Goal: Task Accomplishment & Management: Use online tool/utility

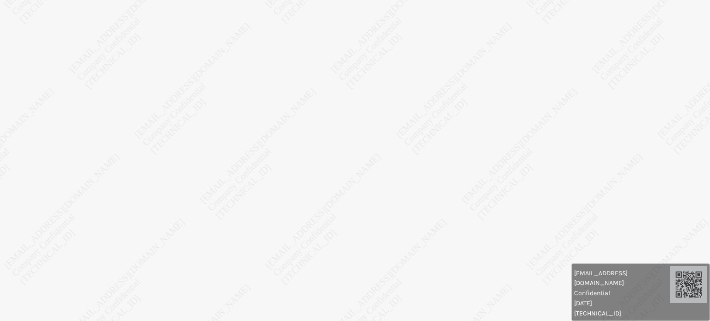
click at [492, 205] on body "[EMAIL_ADDRESS][DOMAIN_NAME] Confidential [DATE] [TECHNICAL_ID] [EMAIL_ADDRESS]…" at bounding box center [355, 160] width 710 height 321
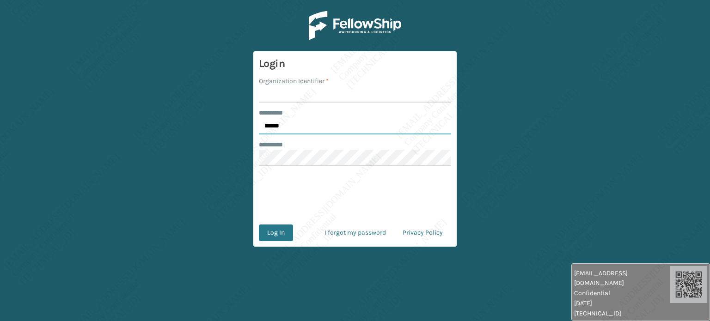
click at [284, 120] on input "******" at bounding box center [355, 126] width 192 height 17
click at [281, 125] on input "******" at bounding box center [355, 126] width 192 height 17
type input "*****"
click at [276, 97] on input "Organization Identifier *" at bounding box center [355, 94] width 192 height 17
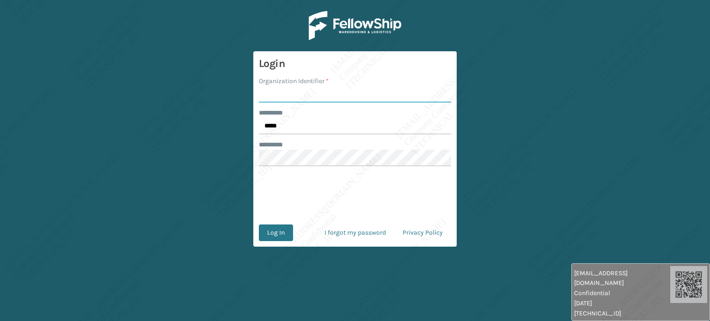
type input "Ladson"
click at [275, 234] on button "Log In" at bounding box center [276, 233] width 34 height 17
click at [277, 112] on label "******** *" at bounding box center [276, 113] width 34 height 10
click at [277, 118] on input "******" at bounding box center [355, 126] width 192 height 17
click at [275, 124] on input "******" at bounding box center [355, 126] width 192 height 17
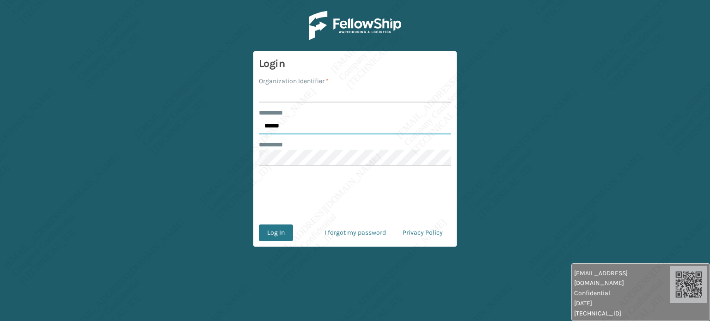
click at [275, 124] on input "******" at bounding box center [355, 126] width 192 height 17
type input "*****"
click at [283, 98] on input "Organization Identifier *" at bounding box center [355, 94] width 192 height 17
type input "Ladson"
click at [274, 235] on button "Log In" at bounding box center [276, 233] width 34 height 17
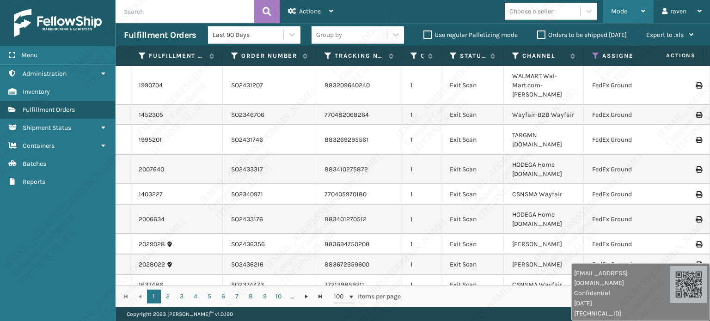
click at [618, 15] on span "Mode" at bounding box center [619, 11] width 16 height 8
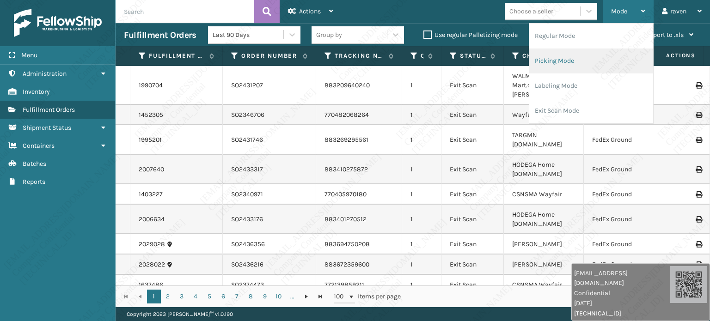
click at [580, 61] on li "Picking Mode" at bounding box center [591, 61] width 124 height 25
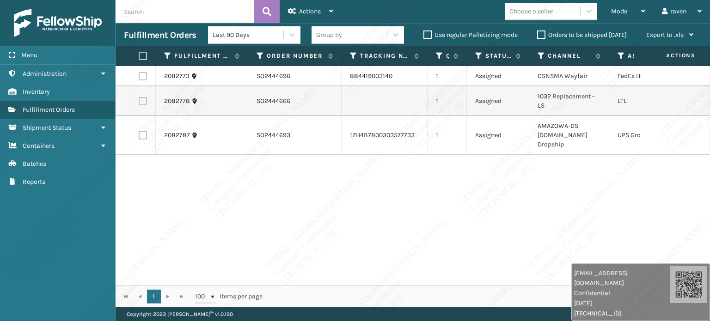
click at [205, 11] on input "text" at bounding box center [184, 11] width 139 height 23
click at [601, 9] on div "Choose a seller" at bounding box center [553, 12] width 98 height 18
click at [612, 15] on div "Mode" at bounding box center [628, 11] width 34 height 23
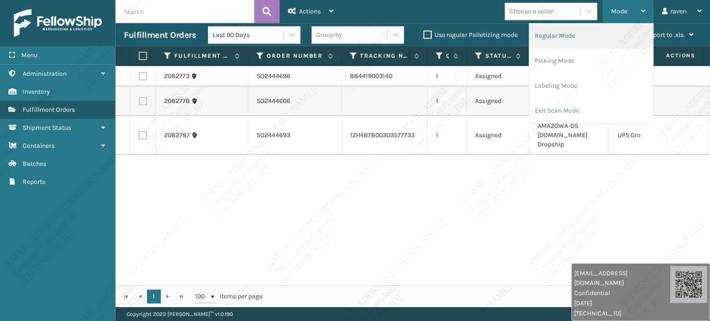
click at [582, 39] on li "Regular Mode" at bounding box center [591, 36] width 124 height 25
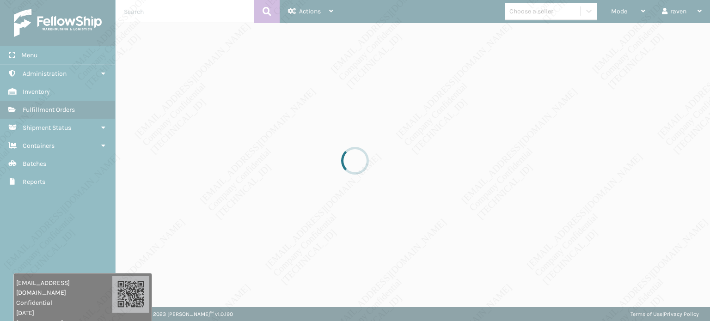
drag, startPoint x: 593, startPoint y: 289, endPoint x: 30, endPoint y: 299, distance: 562.7
click at [30, 300] on div "raven.urot@valoroo.com Confidential 9/16/2025 136.158.32.93" at bounding box center [64, 303] width 96 height 50
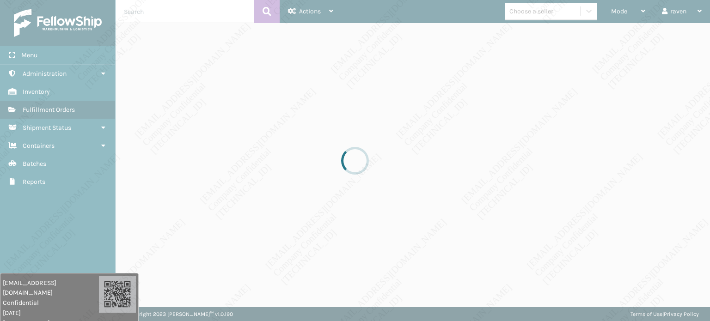
click at [37, 235] on div at bounding box center [355, 160] width 710 height 321
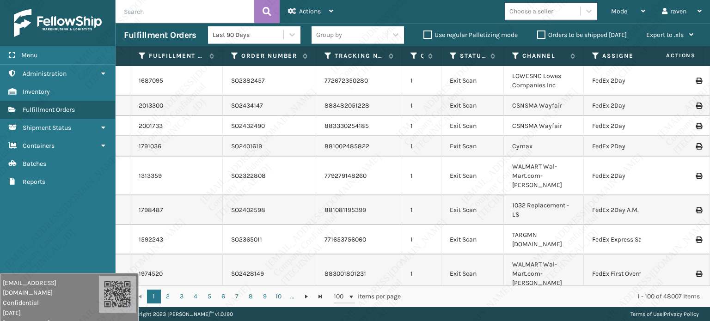
click at [196, 9] on input "text" at bounding box center [184, 11] width 139 height 23
paste input "SO2444074"
type input "SO2444074"
click at [279, 11] on div "Actions Settings Remove All Filters Export Labels Bulk Print Close Out Palletiz…" at bounding box center [310, 11] width 62 height 23
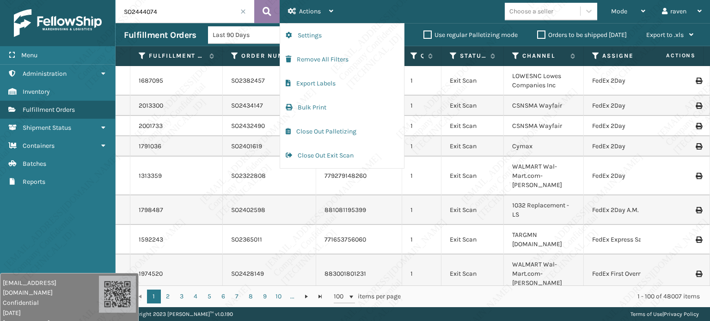
click at [262, 7] on icon at bounding box center [266, 12] width 9 height 14
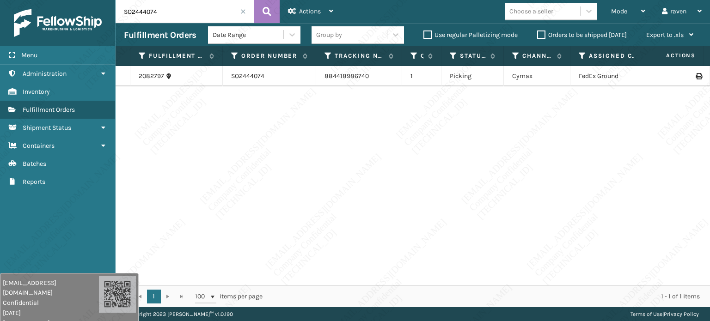
drag, startPoint x: 582, startPoint y: 56, endPoint x: 568, endPoint y: 61, distance: 14.6
click at [568, 61] on span at bounding box center [568, 143] width 3 height 194
click at [431, 118] on div "2082797 SO2444074 884418986740 1 Picking Cymax FedEx Ground" at bounding box center [412, 175] width 594 height 219
click at [238, 10] on input "SO2444074" at bounding box center [184, 11] width 139 height 23
click at [242, 13] on span at bounding box center [243, 12] width 6 height 6
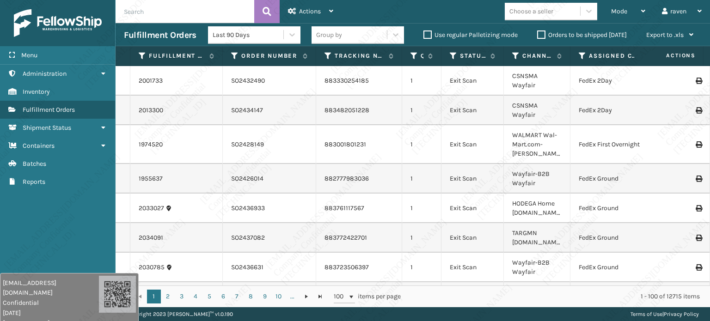
click at [642, 12] on icon at bounding box center [643, 11] width 4 height 6
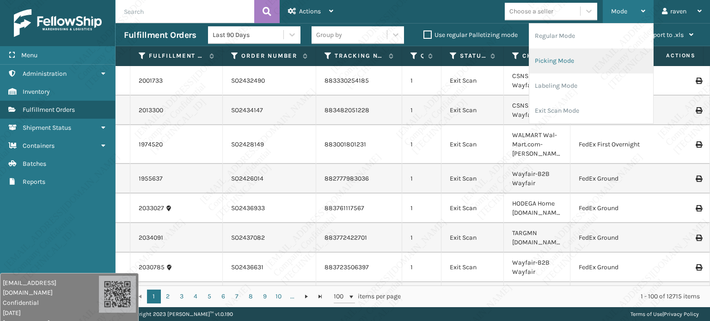
click at [573, 58] on li "Picking Mode" at bounding box center [591, 61] width 124 height 25
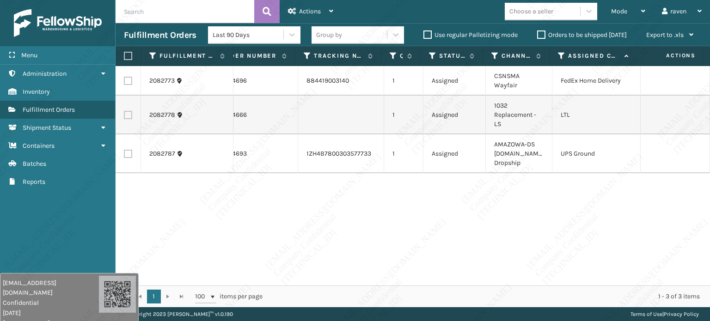
scroll to position [0, 50]
click at [130, 150] on label at bounding box center [128, 154] width 8 height 8
click at [124, 150] on input "checkbox" at bounding box center [124, 153] width 0 height 6
checkbox input "true"
click at [312, 7] on div "Actions" at bounding box center [310, 11] width 45 height 23
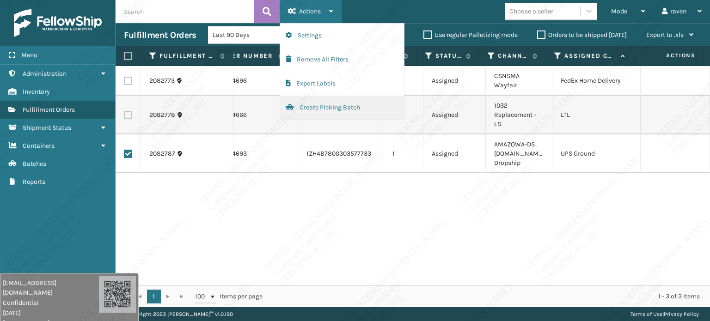
click at [322, 108] on button "Create Picking Batch" at bounding box center [342, 108] width 124 height 24
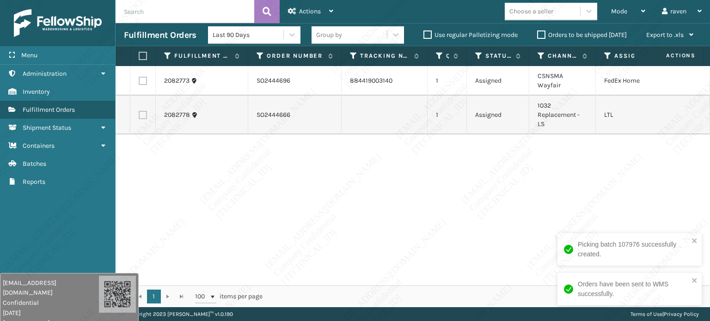
drag, startPoint x: 142, startPoint y: 76, endPoint x: 170, endPoint y: 67, distance: 29.2
click at [143, 77] on label at bounding box center [143, 81] width 8 height 8
click at [139, 77] on input "checkbox" at bounding box center [139, 80] width 0 height 6
checkbox input "true"
click at [326, 19] on div "Actions" at bounding box center [310, 11] width 45 height 23
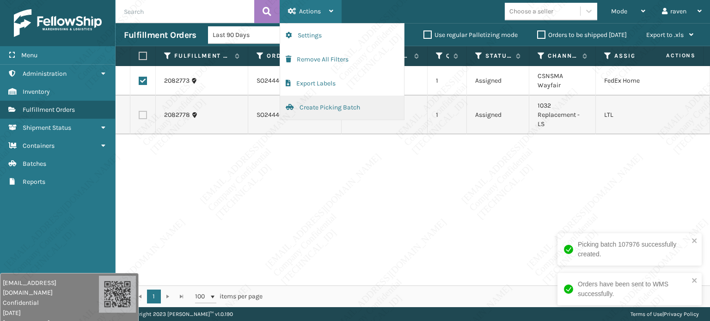
click at [309, 99] on button "Create Picking Batch" at bounding box center [342, 108] width 124 height 24
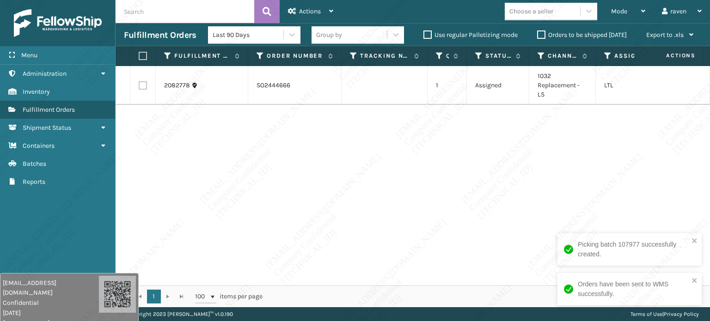
click at [411, 191] on div "2082778 SO2444666 1 Assigned 1032 Replacement - LS LTL" at bounding box center [412, 175] width 594 height 219
click at [141, 57] on label at bounding box center [142, 56] width 6 height 8
click at [139, 57] on input "checkbox" at bounding box center [139, 56] width 0 height 6
checkbox input "true"
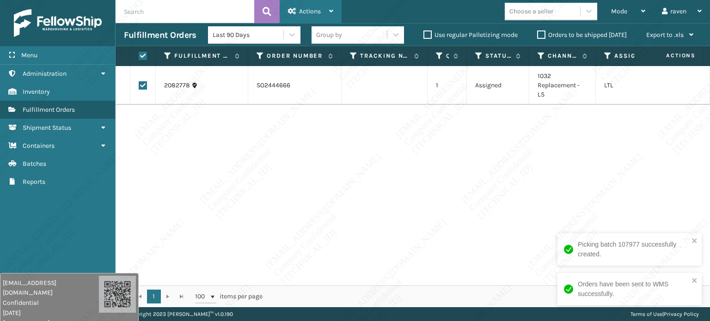
click at [313, 13] on span "Actions" at bounding box center [310, 11] width 22 height 8
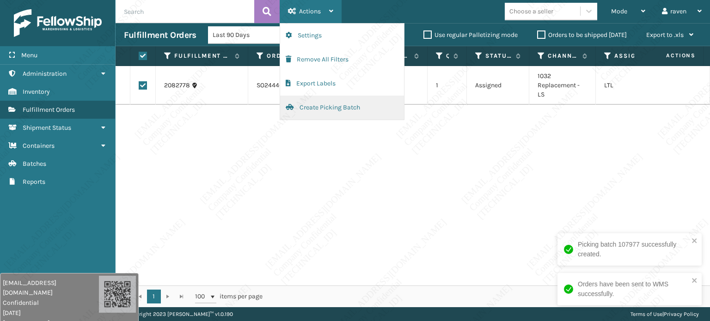
click at [324, 110] on button "Create Picking Batch" at bounding box center [342, 108] width 124 height 24
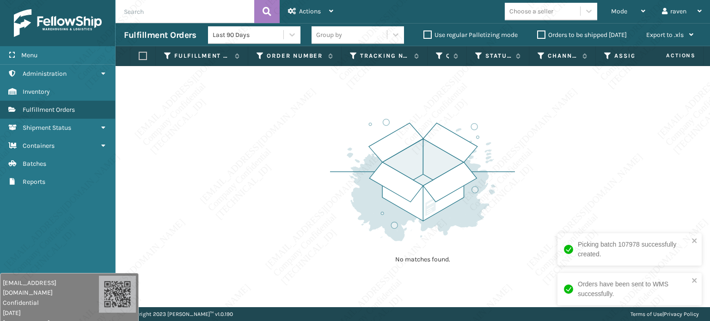
click at [201, 121] on div "No matches found." at bounding box center [412, 186] width 594 height 241
click at [620, 13] on span "Mode" at bounding box center [619, 11] width 16 height 8
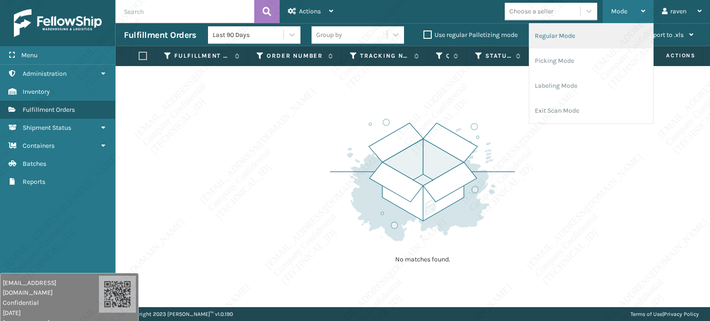
click at [576, 31] on li "Regular Mode" at bounding box center [591, 36] width 124 height 25
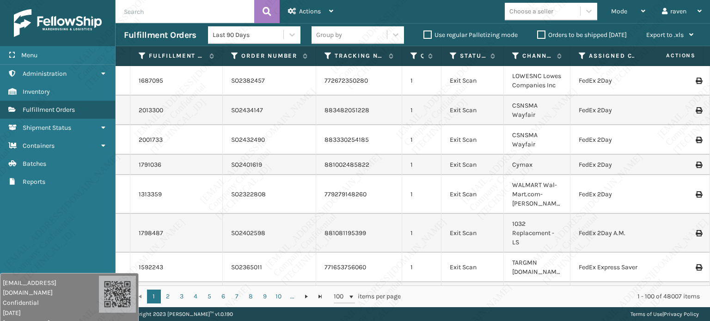
click at [146, 24] on div "Fulfillment Orders Last 90 Days Group by Use regular Palletizing mode Orders to…" at bounding box center [412, 34] width 594 height 23
click at [147, 11] on input "text" at bounding box center [184, 11] width 139 height 23
paste input "SO2444074"
type input "SO2444074"
click at [270, 10] on icon at bounding box center [266, 12] width 9 height 14
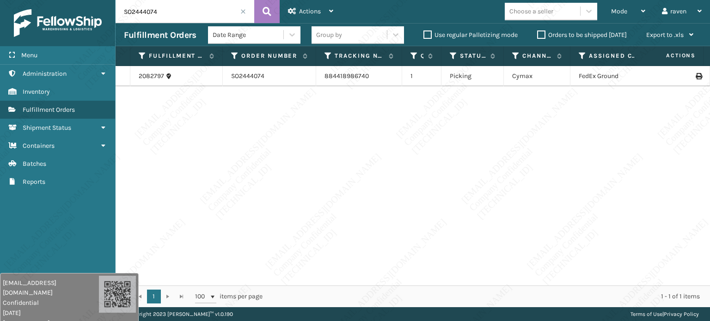
click at [440, 119] on div "2082797 SO2444074 884418986740 1 Picking Cymax FedEx Ground" at bounding box center [412, 175] width 594 height 219
click at [175, 13] on input "SO2444074" at bounding box center [184, 11] width 139 height 23
click at [271, 12] on button at bounding box center [266, 11] width 25 height 23
